Goal: Information Seeking & Learning: Learn about a topic

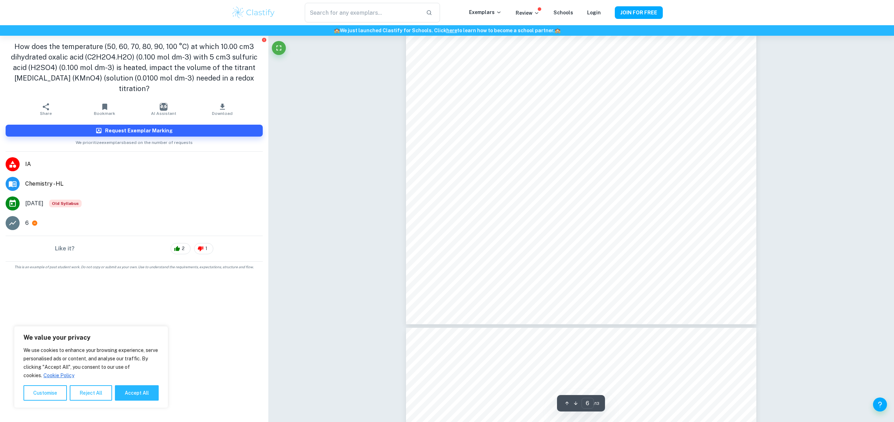
scroll to position [2653, 0]
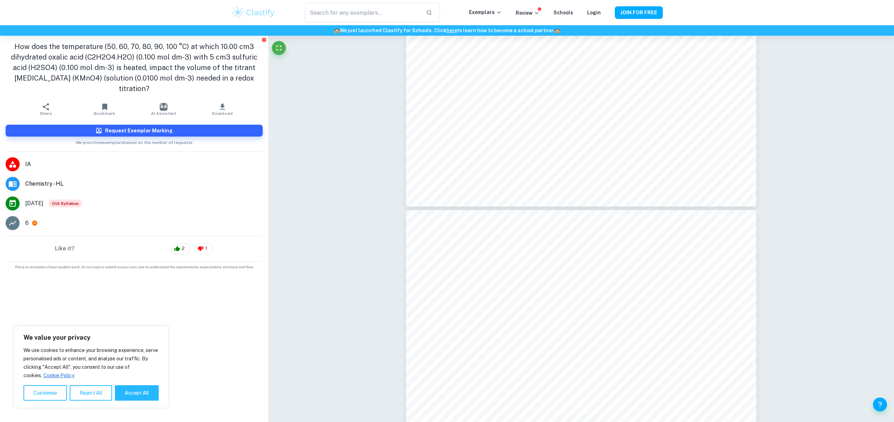
type input "7"
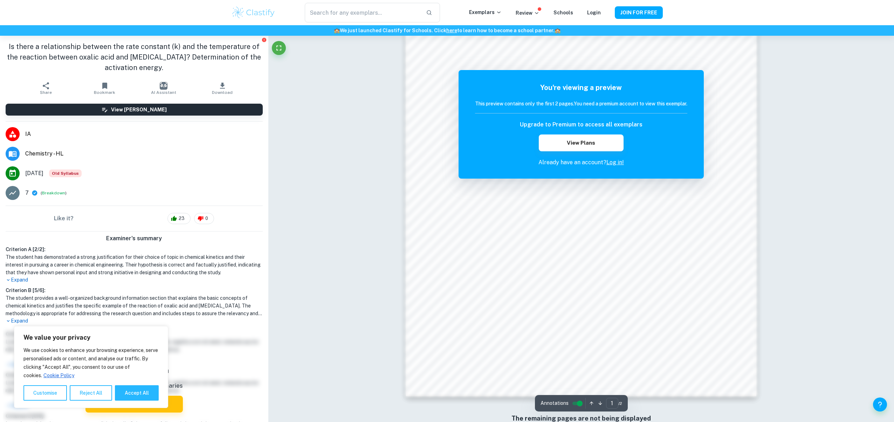
scroll to position [662, 0]
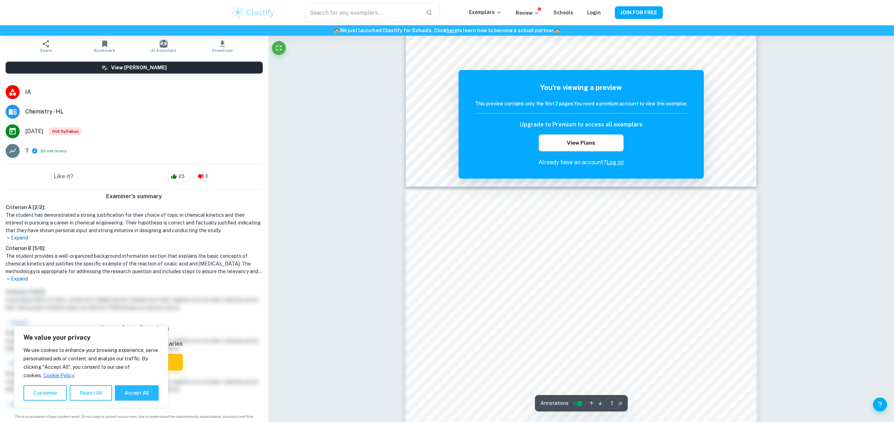
scroll to position [349, 0]
